Goal: Communication & Community: Answer question/provide support

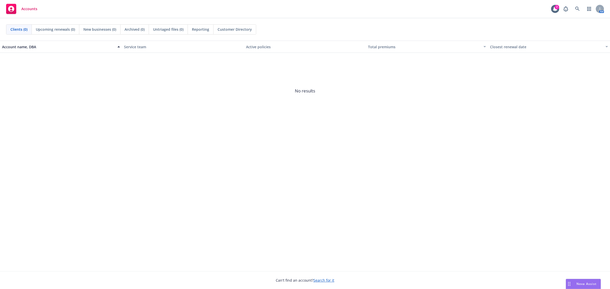
click at [577, 285] on span "Nova Assist" at bounding box center [587, 284] width 20 height 4
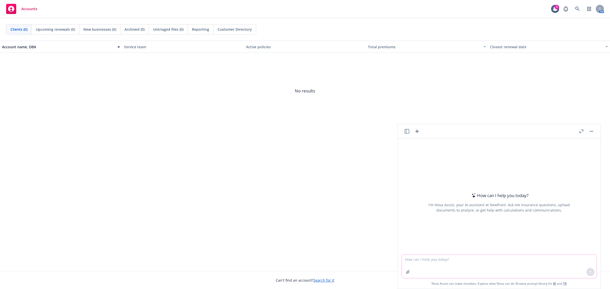
click at [498, 261] on textarea at bounding box center [499, 266] width 195 height 23
paste textarea "Hi [PERSON_NAME] and [PERSON_NAME], We are reaching out to see if there are any…"
type textarea "Hi [PERSON_NAME] and [PERSON_NAME], We are reaching out to see if there are any…"
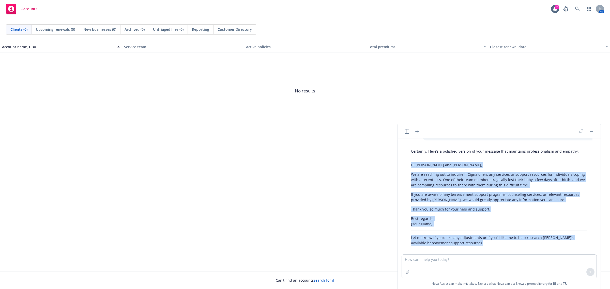
scroll to position [46, 0]
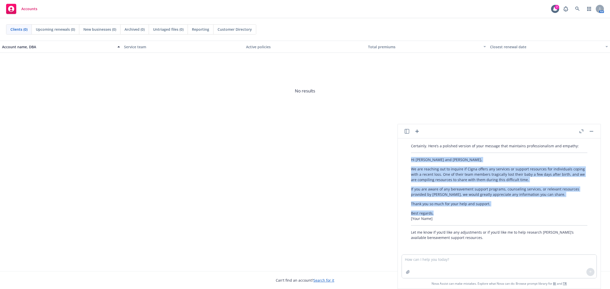
drag, startPoint x: 412, startPoint y: 207, endPoint x: 484, endPoint y: 214, distance: 72.0
click at [484, 214] on div "Certainly. Here’s a polished version of your message that maintains professiona…" at bounding box center [499, 191] width 187 height 101
copy div "Hi [PERSON_NAME] and [PERSON_NAME], We are reaching out to inquire if Cigna off…"
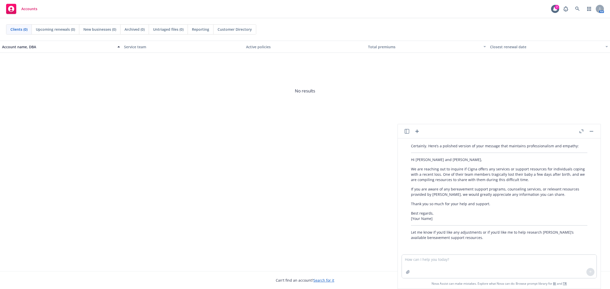
click at [274, 205] on div "Account name, DBA Service team Active policies Total premiums Closest renewal d…" at bounding box center [305, 156] width 610 height 231
click at [385, 190] on div "Account name, DBA Service team Active policies Total premiums Closest renewal d…" at bounding box center [305, 156] width 610 height 231
click at [594, 132] on button "button" at bounding box center [592, 131] width 6 height 6
